Goal: Task Accomplishment & Management: Complete application form

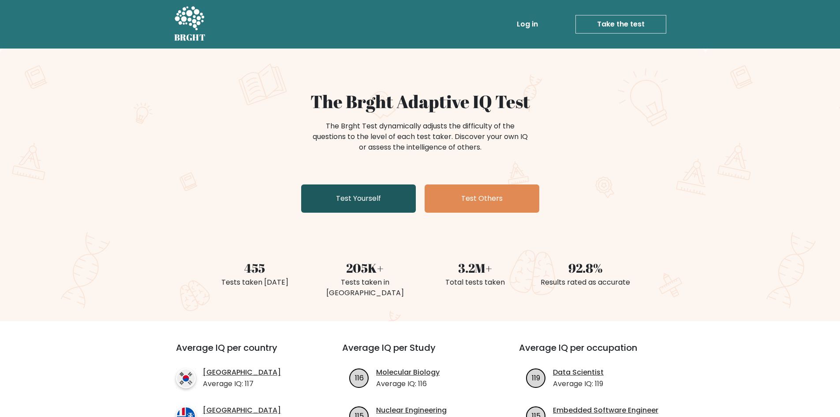
click at [403, 201] on link "Test Yourself" at bounding box center [358, 198] width 115 height 28
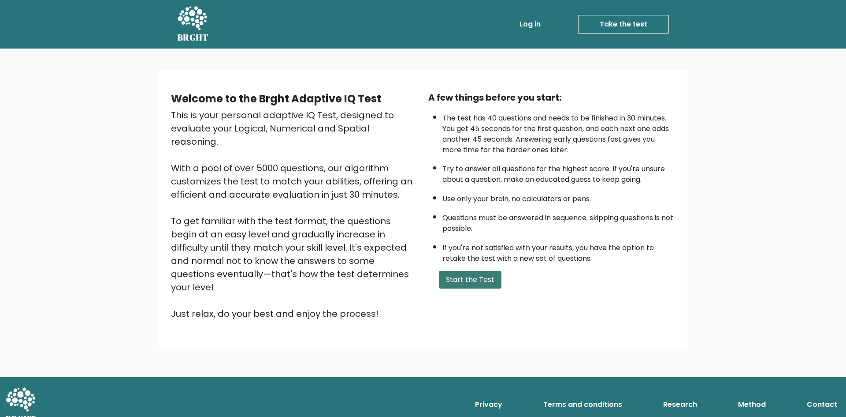
click at [462, 276] on button "Start the Test" at bounding box center [470, 280] width 63 height 18
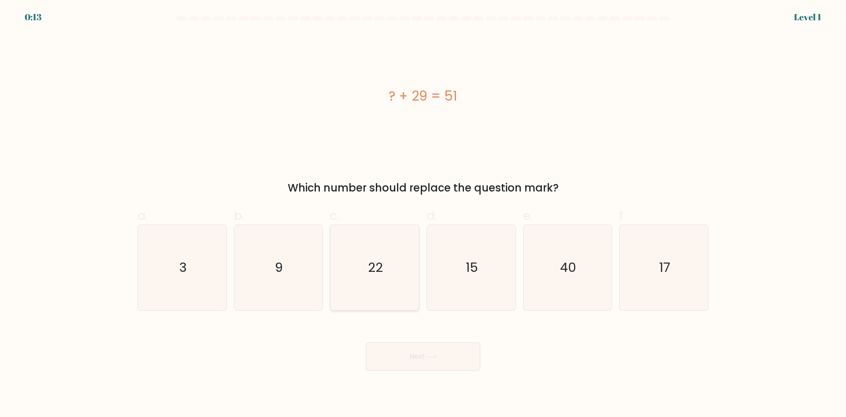
click at [363, 251] on icon "22" at bounding box center [374, 267] width 85 height 85
click at [423, 214] on input "c. 22" at bounding box center [423, 212] width 0 height 6
radio input "true"
click at [425, 351] on button "Next" at bounding box center [423, 356] width 115 height 28
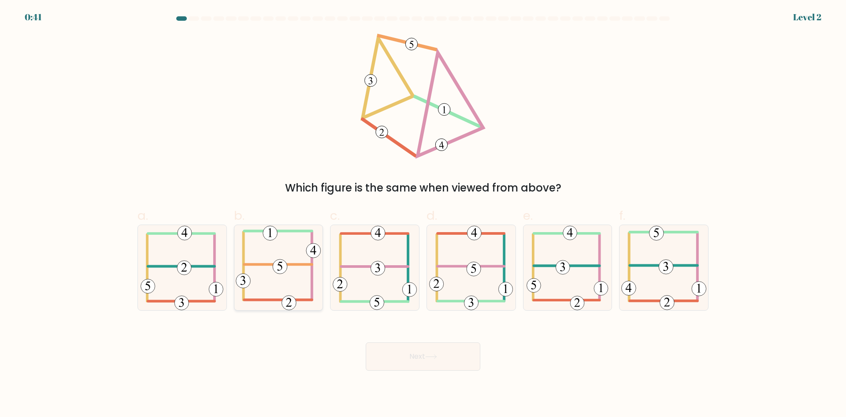
click at [295, 291] on icon at bounding box center [278, 267] width 85 height 85
click at [423, 214] on input "b." at bounding box center [423, 212] width 0 height 6
radio input "true"
click at [411, 362] on button "Next" at bounding box center [423, 356] width 115 height 28
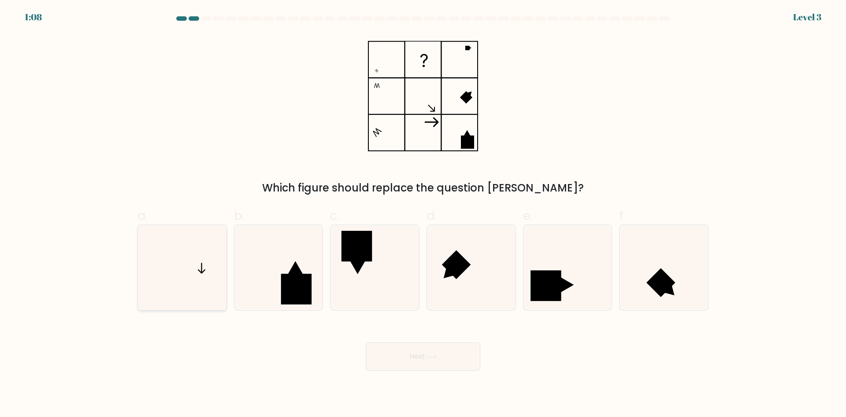
click at [184, 279] on icon at bounding box center [182, 267] width 85 height 85
click at [423, 214] on input "a." at bounding box center [423, 212] width 0 height 6
radio input "true"
click at [406, 360] on button "Next" at bounding box center [423, 356] width 115 height 28
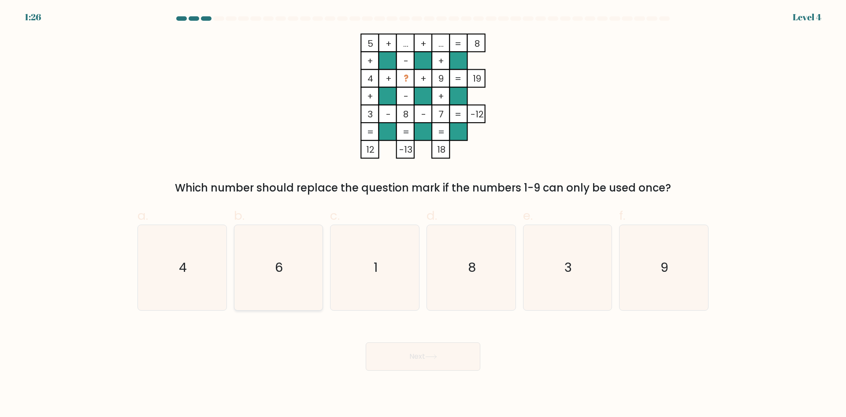
click at [302, 263] on icon "6" at bounding box center [278, 267] width 85 height 85
click at [423, 214] on input "b. 6" at bounding box center [423, 212] width 0 height 6
radio input "true"
click at [454, 362] on button "Next" at bounding box center [423, 356] width 115 height 28
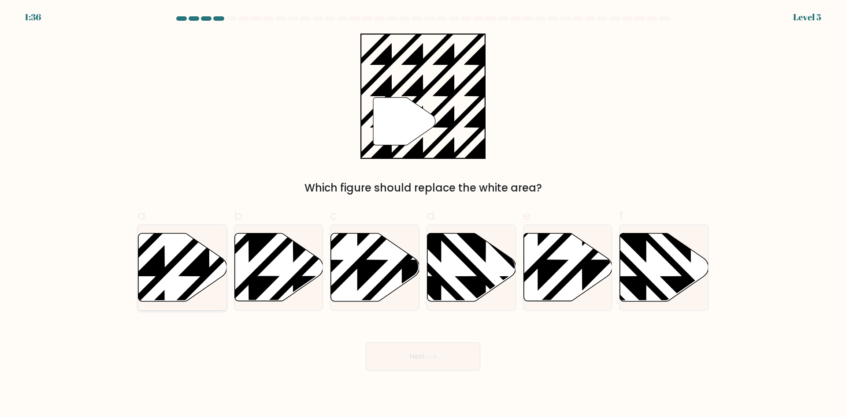
click at [150, 282] on icon at bounding box center [209, 231] width 179 height 179
click at [423, 214] on input "a." at bounding box center [423, 212] width 0 height 6
radio input "true"
click at [421, 359] on button "Next" at bounding box center [423, 356] width 115 height 28
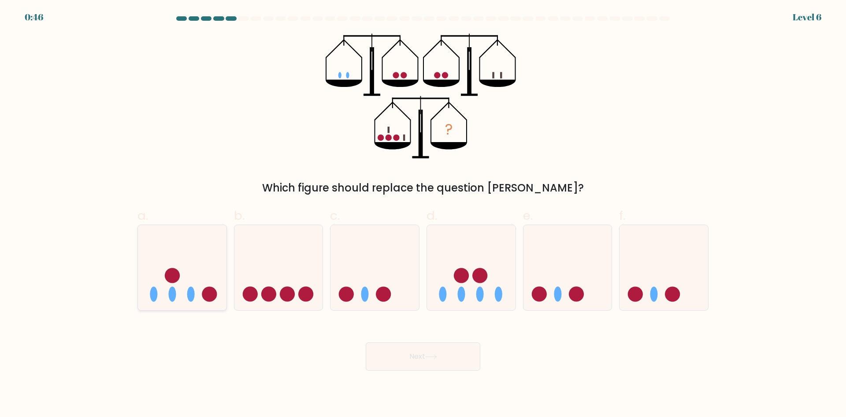
click at [202, 279] on icon at bounding box center [182, 267] width 89 height 73
click at [423, 214] on input "a." at bounding box center [423, 212] width 0 height 6
radio input "true"
click at [396, 348] on button "Next" at bounding box center [423, 356] width 115 height 28
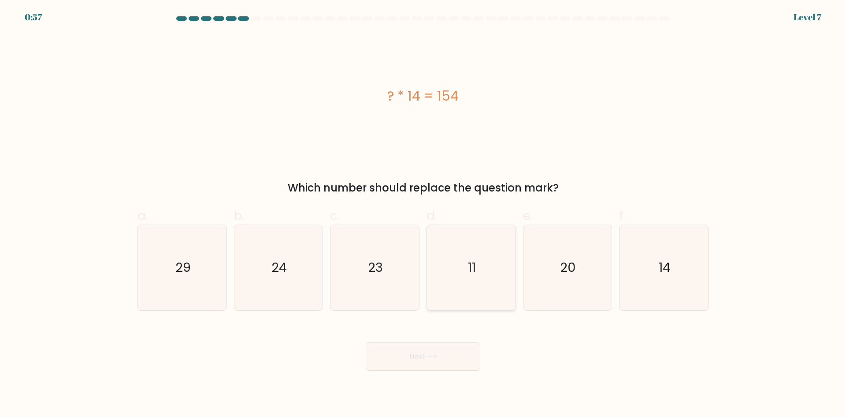
click at [452, 270] on icon "11" at bounding box center [471, 267] width 85 height 85
click at [424, 214] on input "d. 11" at bounding box center [423, 212] width 0 height 6
radio input "true"
click at [424, 354] on button "Next" at bounding box center [423, 356] width 115 height 28
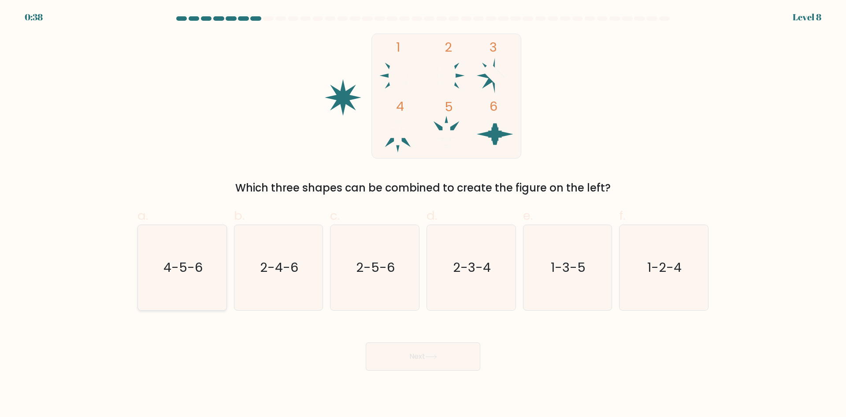
click at [155, 241] on icon "4-5-6" at bounding box center [182, 267] width 85 height 85
click at [423, 214] on input "a. 4-5-6" at bounding box center [423, 212] width 0 height 6
radio input "true"
click at [392, 354] on button "Next" at bounding box center [423, 356] width 115 height 28
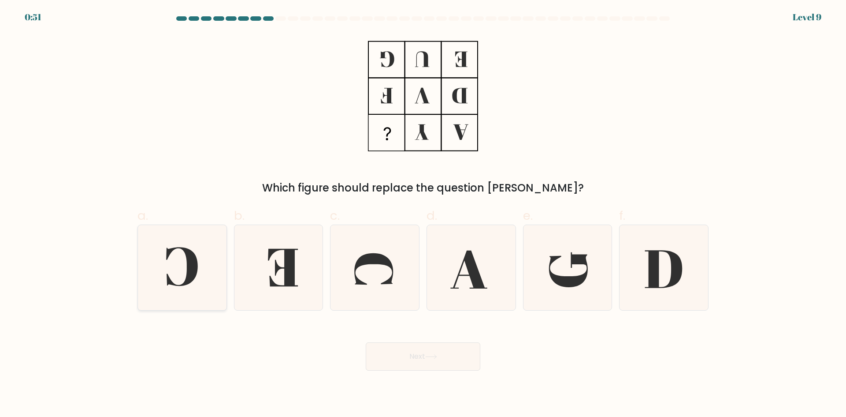
click at [217, 253] on icon at bounding box center [182, 267] width 85 height 85
click at [423, 214] on input "a." at bounding box center [423, 212] width 0 height 6
radio input "true"
click at [412, 353] on button "Next" at bounding box center [423, 356] width 115 height 28
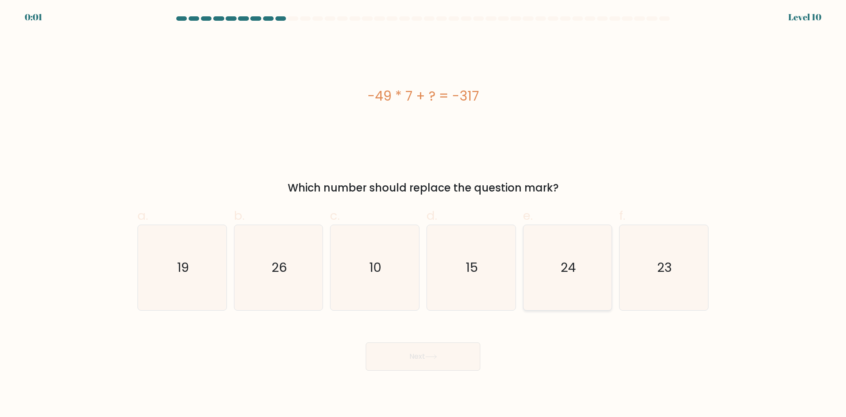
click at [531, 259] on icon "24" at bounding box center [567, 267] width 85 height 85
click at [424, 214] on input "e. 24" at bounding box center [423, 212] width 0 height 6
radio input "true"
click at [453, 376] on body "0:00 Level 10" at bounding box center [423, 208] width 846 height 417
click at [436, 355] on div "Next" at bounding box center [423, 345] width 582 height 49
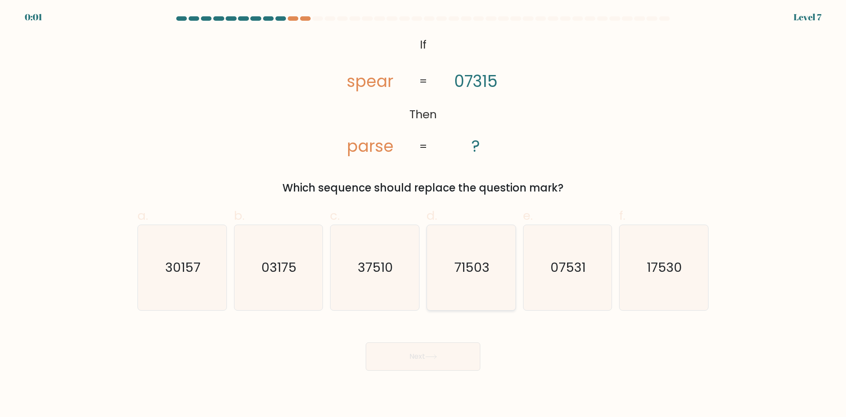
click at [460, 264] on text "71503" at bounding box center [472, 267] width 35 height 18
click at [424, 214] on input "d. 71503" at bounding box center [423, 212] width 0 height 6
radio input "true"
click at [463, 350] on button "Next" at bounding box center [423, 356] width 115 height 28
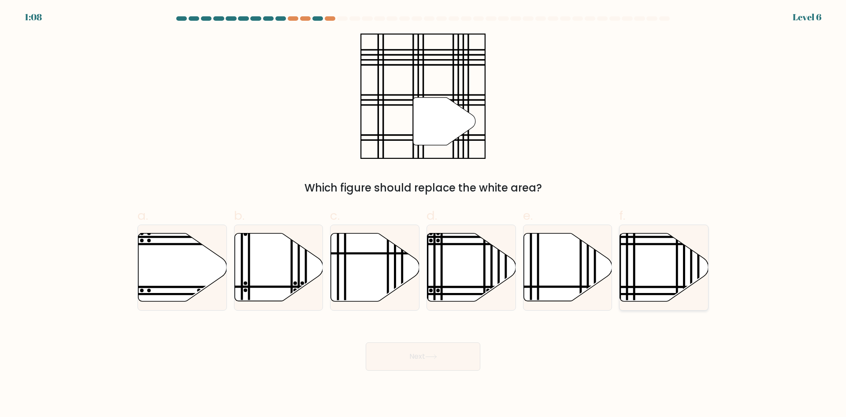
click at [681, 277] on icon at bounding box center [664, 267] width 89 height 68
click at [424, 214] on input "f." at bounding box center [423, 212] width 0 height 6
radio input "true"
click at [433, 361] on button "Next" at bounding box center [423, 356] width 115 height 28
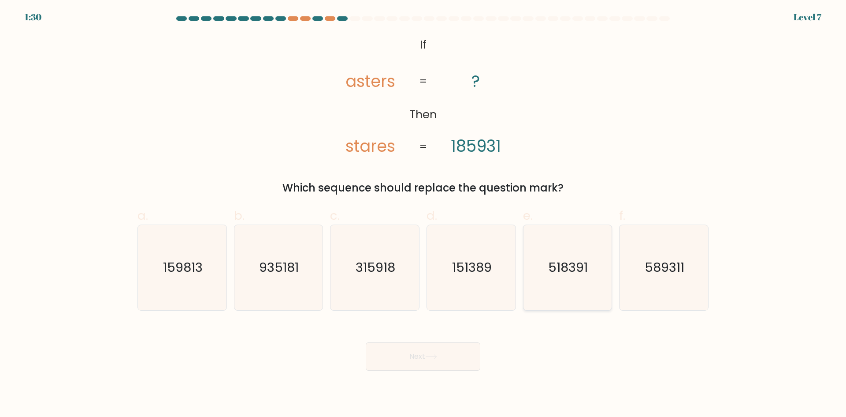
click at [550, 251] on icon "518391" at bounding box center [567, 267] width 85 height 85
click at [424, 214] on input "e. 518391" at bounding box center [423, 212] width 0 height 6
radio input "true"
click at [436, 349] on button "Next" at bounding box center [423, 356] width 115 height 28
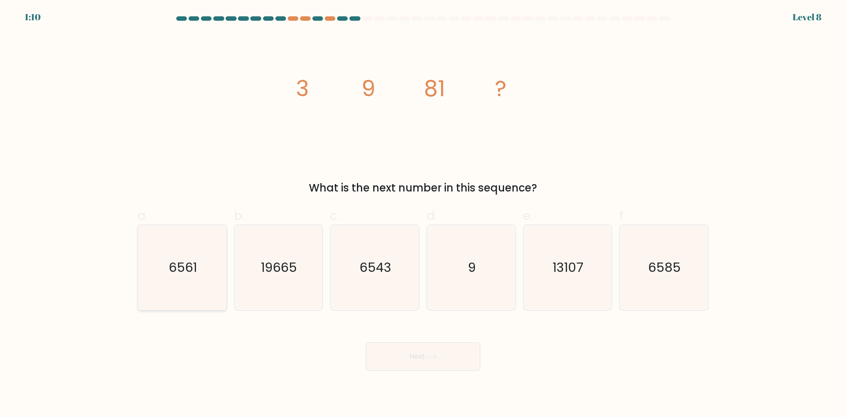
click at [197, 250] on icon "6561" at bounding box center [182, 267] width 85 height 85
click at [423, 214] on input "a. 6561" at bounding box center [423, 212] width 0 height 6
radio input "true"
click at [400, 358] on button "Next" at bounding box center [423, 356] width 115 height 28
click at [395, 357] on button "Next" at bounding box center [423, 356] width 115 height 28
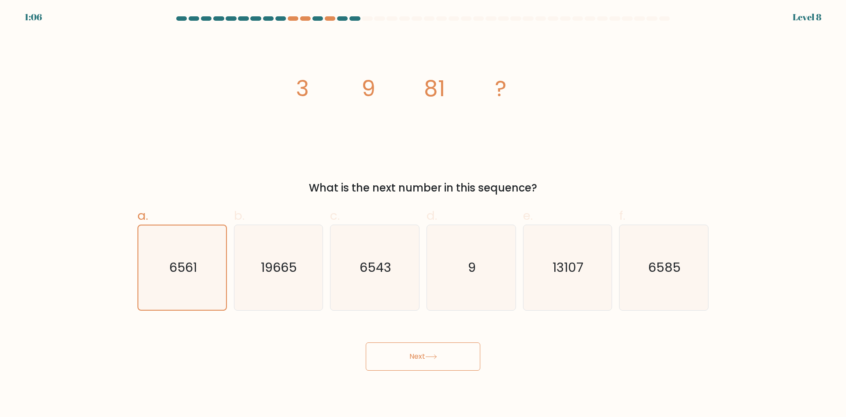
click at [415, 356] on button "Next" at bounding box center [423, 356] width 115 height 28
click at [419, 353] on button "Next" at bounding box center [423, 356] width 115 height 28
click at [401, 341] on div "Next" at bounding box center [423, 345] width 582 height 49
click at [402, 354] on button "Next" at bounding box center [423, 356] width 115 height 28
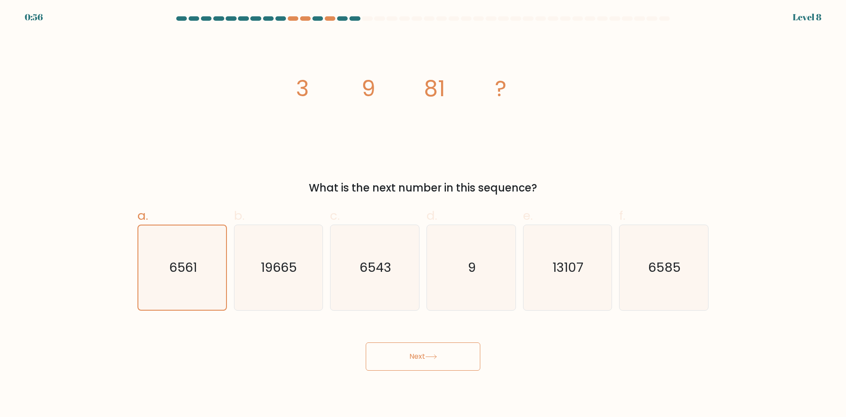
click at [416, 358] on button "Next" at bounding box center [423, 356] width 115 height 28
click at [420, 359] on button "Next" at bounding box center [423, 356] width 115 height 28
click at [419, 356] on button "Next" at bounding box center [423, 356] width 115 height 28
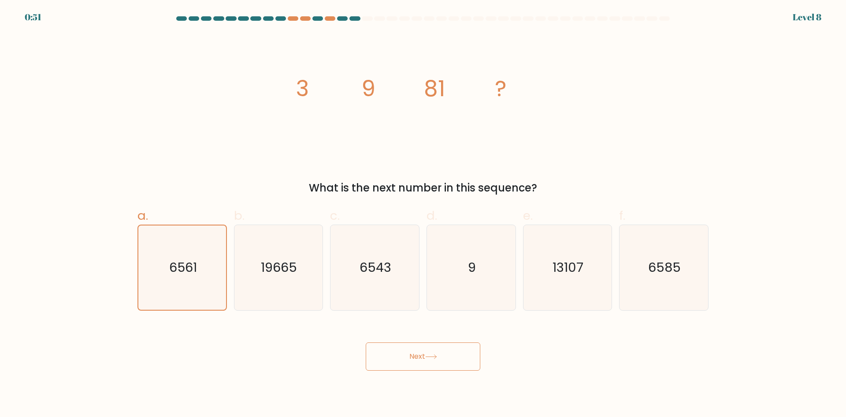
click at [419, 356] on button "Next" at bounding box center [423, 356] width 115 height 28
click at [289, 271] on text "19665" at bounding box center [279, 267] width 36 height 18
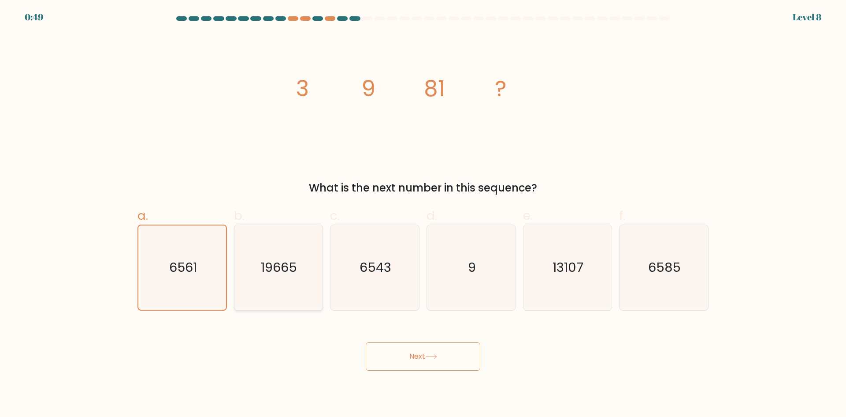
click at [423, 214] on input "b. 19665" at bounding box center [423, 212] width 0 height 6
radio input "true"
click at [220, 260] on icon "6561" at bounding box center [182, 267] width 85 height 85
click at [423, 214] on input "a. 6561" at bounding box center [423, 212] width 0 height 6
radio input "true"
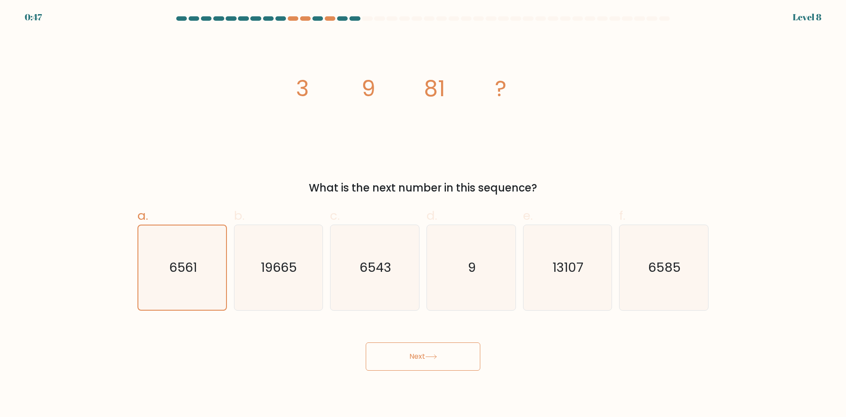
click at [388, 362] on button "Next" at bounding box center [423, 356] width 115 height 28
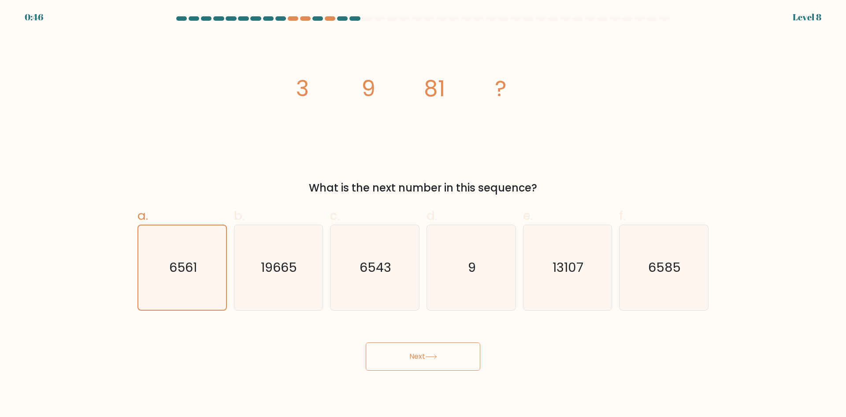
click at [388, 362] on button "Next" at bounding box center [423, 356] width 115 height 28
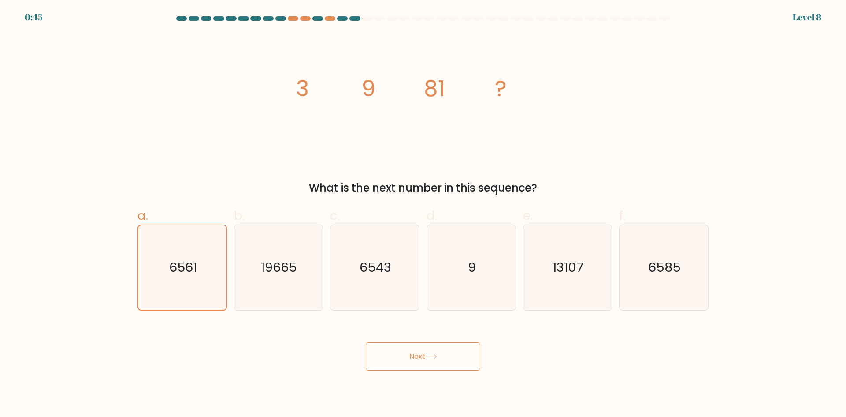
click at [388, 362] on button "Next" at bounding box center [423, 356] width 115 height 28
click at [399, 354] on button "Next" at bounding box center [423, 356] width 115 height 28
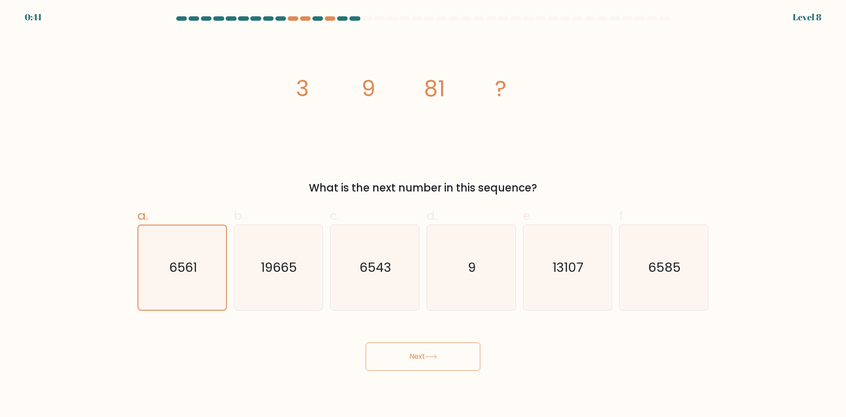
click at [399, 354] on button "Next" at bounding box center [423, 356] width 115 height 28
click at [400, 354] on button "Next" at bounding box center [423, 356] width 115 height 28
click at [432, 354] on icon at bounding box center [431, 356] width 12 height 5
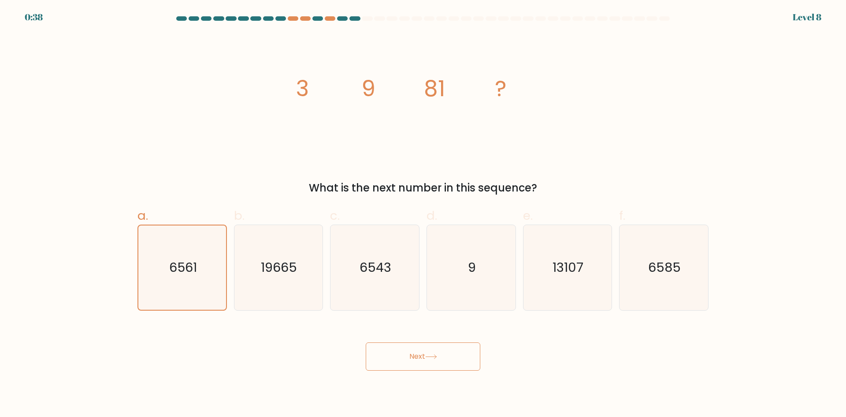
click at [432, 354] on icon at bounding box center [431, 356] width 12 height 5
click at [426, 351] on button "Next" at bounding box center [423, 356] width 115 height 28
click at [424, 351] on button "Next" at bounding box center [423, 356] width 115 height 28
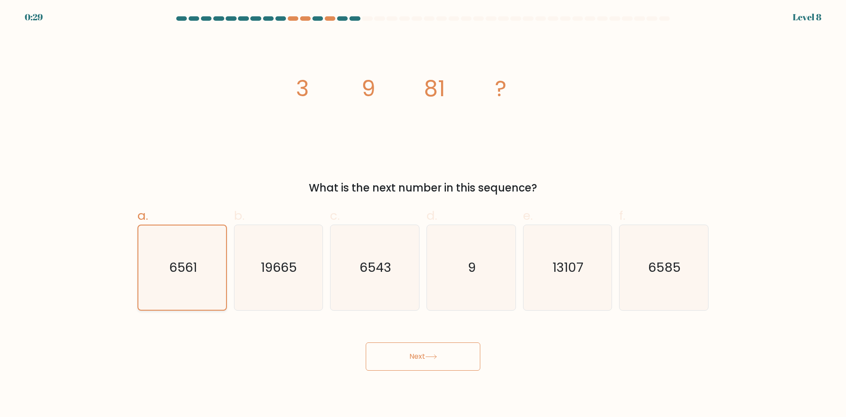
click at [182, 276] on icon "6561" at bounding box center [182, 267] width 84 height 84
click at [423, 214] on input "a. 6561" at bounding box center [423, 212] width 0 height 6
drag, startPoint x: 215, startPoint y: 272, endPoint x: 210, endPoint y: 272, distance: 4.4
click at [213, 272] on icon "6561" at bounding box center [182, 267] width 84 height 84
click at [423, 214] on input "a. 6561" at bounding box center [423, 212] width 0 height 6
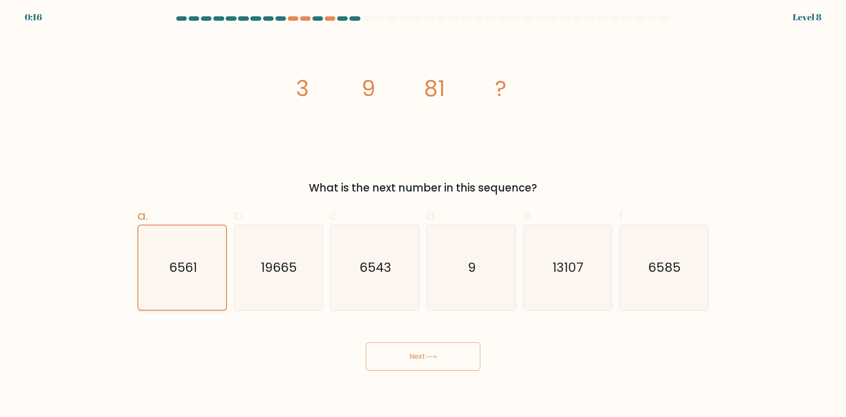
click at [210, 272] on icon "6561" at bounding box center [182, 267] width 84 height 84
click at [423, 214] on input "a. 6561" at bounding box center [423, 212] width 0 height 6
click at [209, 271] on icon "6561" at bounding box center [182, 267] width 84 height 84
click at [423, 214] on input "a. 6561" at bounding box center [423, 212] width 0 height 6
click at [209, 271] on icon "6561" at bounding box center [182, 267] width 84 height 84
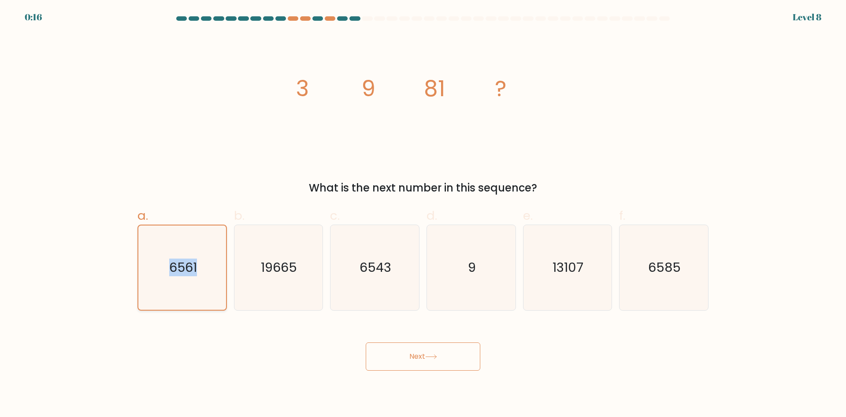
click at [423, 214] on input "a. 6561" at bounding box center [423, 212] width 0 height 6
click at [208, 270] on icon "6561" at bounding box center [182, 267] width 84 height 84
click at [423, 214] on input "a. 6561" at bounding box center [423, 212] width 0 height 6
drag, startPoint x: 191, startPoint y: 255, endPoint x: 187, endPoint y: 252, distance: 5.3
click at [190, 253] on icon "6561" at bounding box center [182, 267] width 84 height 84
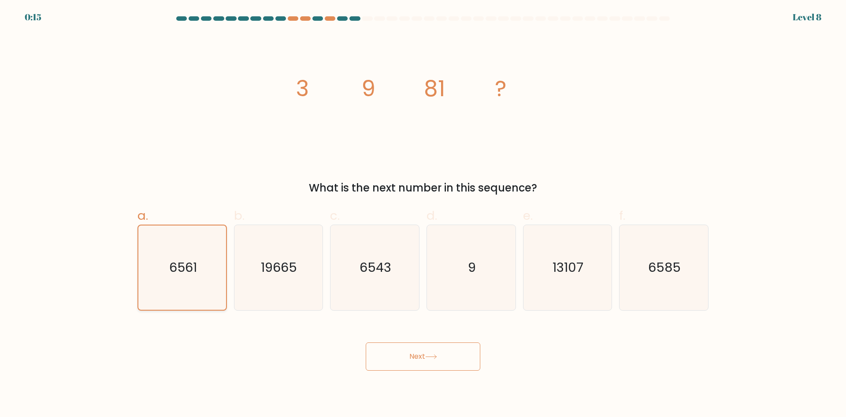
click at [423, 214] on input "a. 6561" at bounding box center [423, 212] width 0 height 6
click at [409, 360] on button "Next" at bounding box center [423, 356] width 115 height 28
drag, startPoint x: 410, startPoint y: 358, endPoint x: 417, endPoint y: 351, distance: 10.0
click at [411, 357] on button "Next" at bounding box center [423, 356] width 115 height 28
click at [418, 351] on button "Next" at bounding box center [423, 356] width 115 height 28
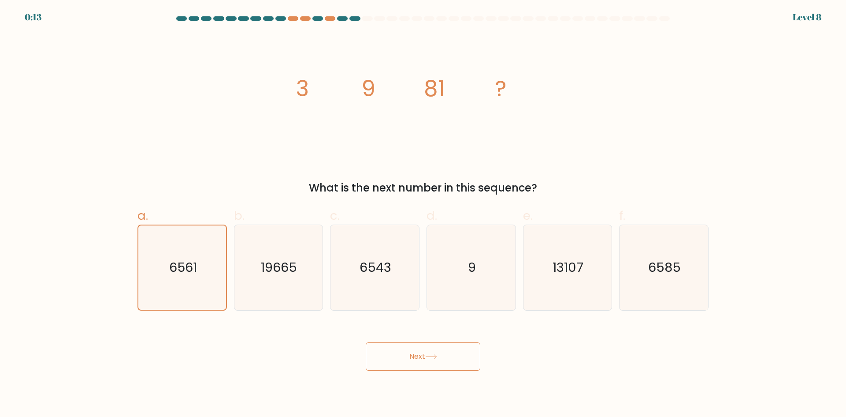
click at [427, 350] on button "Next" at bounding box center [423, 356] width 115 height 28
drag, startPoint x: 434, startPoint y: 350, endPoint x: 443, endPoint y: 353, distance: 10.3
click at [436, 350] on button "Next" at bounding box center [423, 356] width 115 height 28
click at [444, 354] on button "Next" at bounding box center [423, 356] width 115 height 28
drag, startPoint x: 442, startPoint y: 353, endPoint x: 436, endPoint y: 354, distance: 6.2
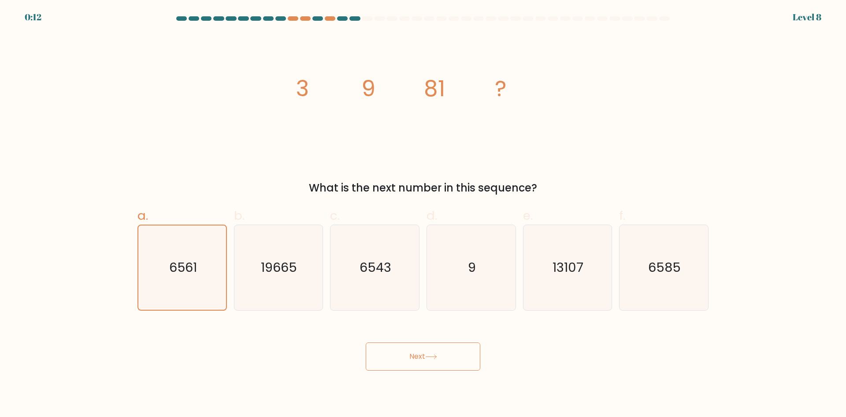
click at [439, 354] on button "Next" at bounding box center [423, 356] width 115 height 28
click at [435, 353] on button "Next" at bounding box center [423, 356] width 115 height 28
click at [439, 354] on button "Next" at bounding box center [423, 356] width 115 height 28
drag, startPoint x: 440, startPoint y: 354, endPoint x: 179, endPoint y: 276, distance: 272.4
click at [179, 276] on icon "6561" at bounding box center [182, 267] width 84 height 84
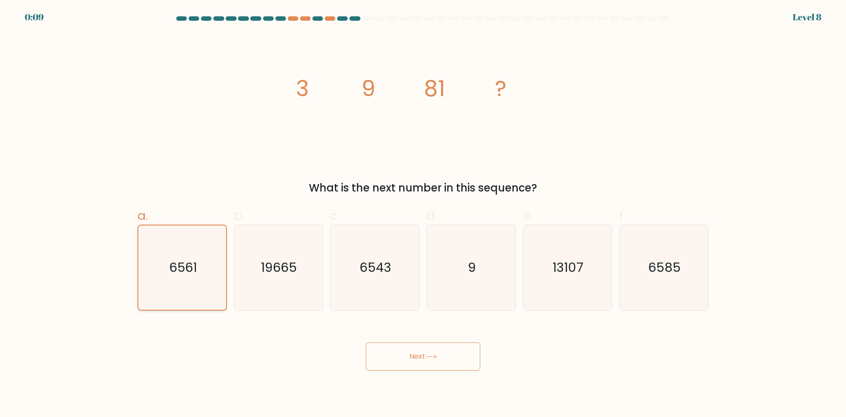
click at [423, 214] on input "a. 6561" at bounding box center [423, 212] width 0 height 6
